Goal: Contribute content

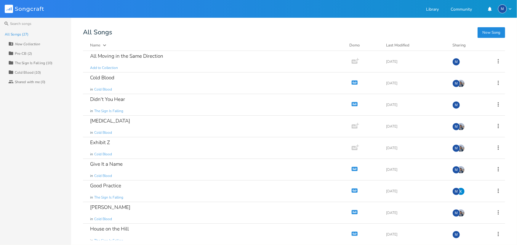
click at [33, 62] on div "The Sign Is Falling (10)" at bounding box center [34, 63] width 38 height 4
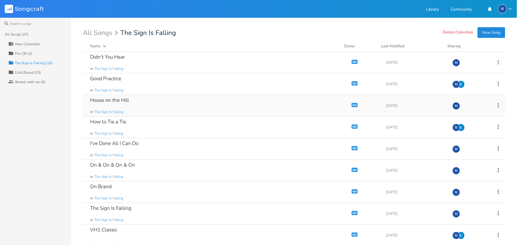
click at [174, 103] on div "House on the Hill in The Sign Is Falling" at bounding box center [216, 105] width 252 height 21
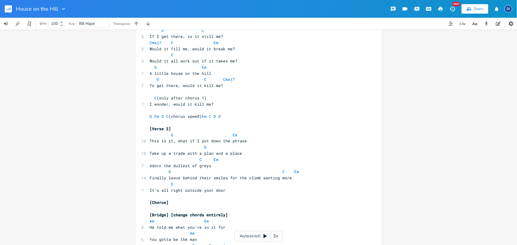
scroll to position [114, 0]
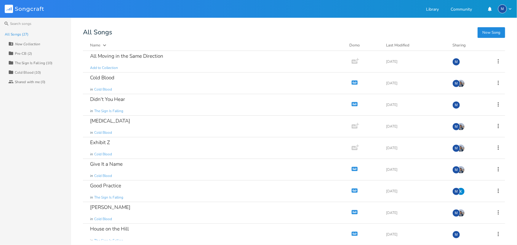
click at [28, 63] on div "The Sign Is Falling (10)" at bounding box center [34, 63] width 38 height 4
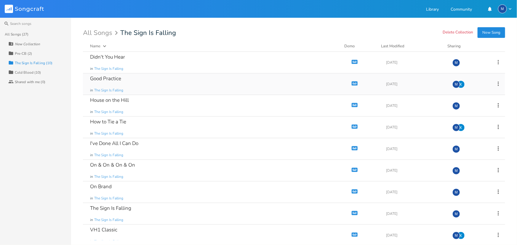
click at [251, 85] on div "Good Practice in The Sign Is Falling" at bounding box center [216, 84] width 252 height 21
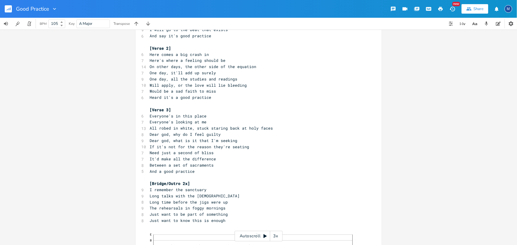
scroll to position [125, 0]
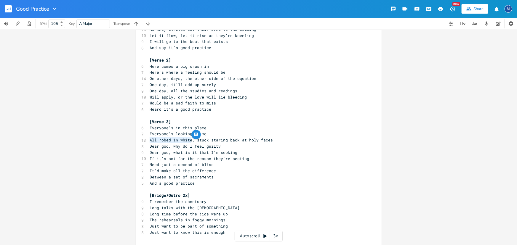
drag, startPoint x: 190, startPoint y: 140, endPoint x: 149, endPoint y: 140, distance: 40.9
click at [150, 140] on span "All robed in white, stuck staring back at holy faces" at bounding box center [211, 140] width 123 height 5
type textarea "On the attack"
drag, startPoint x: 161, startPoint y: 140, endPoint x: 149, endPoint y: 139, distance: 12.8
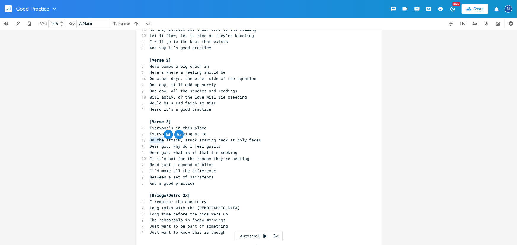
click at [150, 139] on span "On the attack, stuck staring back at holy faces" at bounding box center [205, 140] width 111 height 5
type textarea "Feel the"
click at [202, 185] on pre "And a good practice" at bounding box center [256, 184] width 214 height 6
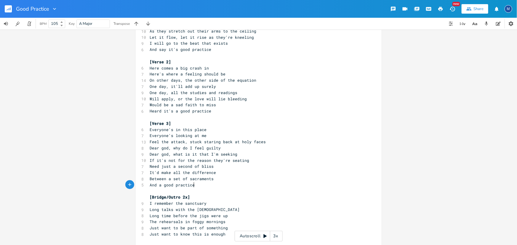
scroll to position [135, 0]
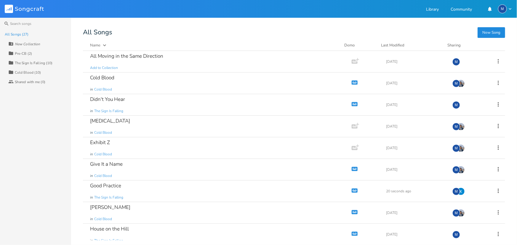
click at [28, 61] on div "The Sign Is Falling (10)" at bounding box center [34, 63] width 38 height 4
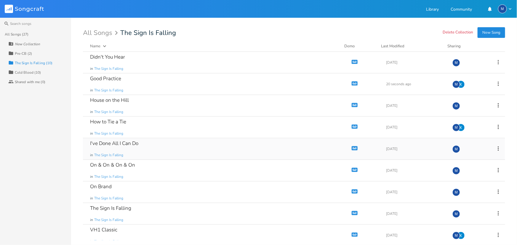
click at [177, 142] on div "I've Done All I Can Do in The Sign Is Falling" at bounding box center [216, 148] width 252 height 21
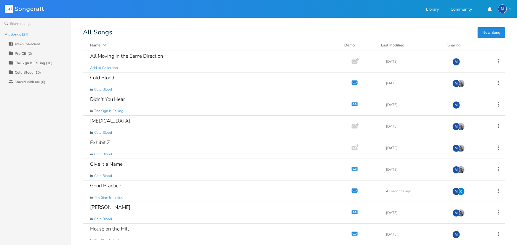
click at [36, 63] on div "The Sign Is Falling (10)" at bounding box center [34, 63] width 38 height 4
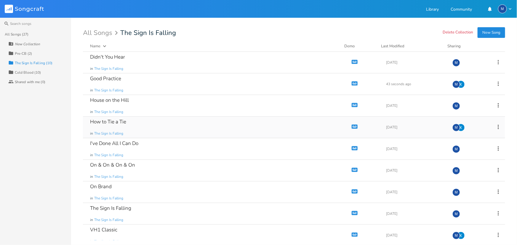
click at [137, 123] on div "How to Tie a Tie in The Sign Is Falling" at bounding box center [216, 127] width 252 height 21
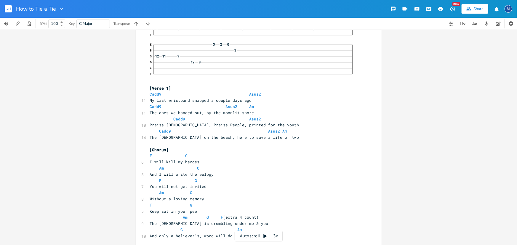
scroll to position [47, 0]
